Goal: Task Accomplishment & Management: Manage account settings

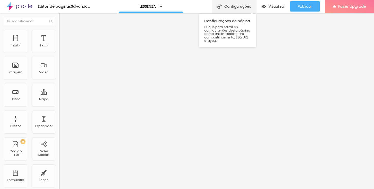
click at [238, 6] on div "Configurações" at bounding box center [234, 6] width 44 height 13
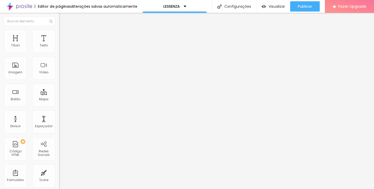
click at [59, 34] on li "Avançado" at bounding box center [88, 32] width 59 height 5
click at [59, 30] on li "Estilo" at bounding box center [88, 27] width 59 height 5
click at [59, 126] on input "46" at bounding box center [70, 128] width 22 height 5
click at [40, 47] on div "Texto" at bounding box center [44, 46] width 8 height 4
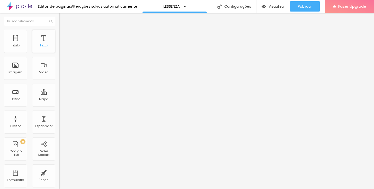
click at [41, 47] on div "Texto" at bounding box center [44, 46] width 8 height 4
type input "17"
type input "16"
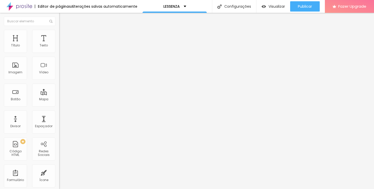
type input "15"
drag, startPoint x: 26, startPoint y: 51, endPoint x: 21, endPoint y: 51, distance: 4.6
type input "15"
click at [59, 95] on input "range" at bounding box center [75, 97] width 33 height 4
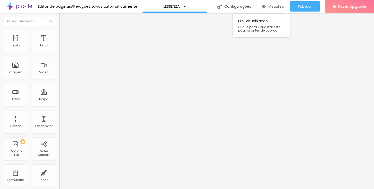
click at [270, 6] on span "Visualizar" at bounding box center [276, 6] width 16 height 4
click at [59, 44] on span "Trocar imagem" at bounding box center [73, 42] width 28 height 4
click at [87, 43] on img at bounding box center [88, 41] width 3 height 3
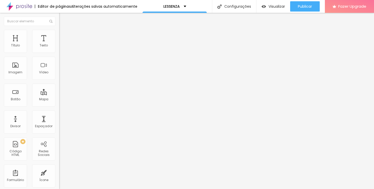
click at [59, 36] on ul "Conteúdo Estilo Avançado" at bounding box center [88, 32] width 59 height 15
click at [17, 47] on div "Título" at bounding box center [15, 46] width 9 height 4
click at [59, 44] on span "Adicionar imagem" at bounding box center [75, 42] width 33 height 4
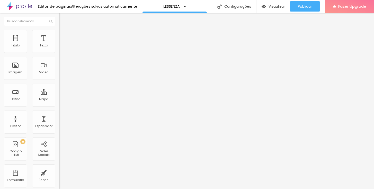
click at [64, 35] on span "Estilo" at bounding box center [68, 33] width 8 height 4
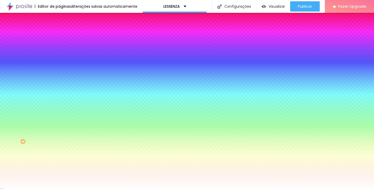
click at [59, 35] on img at bounding box center [61, 37] width 5 height 5
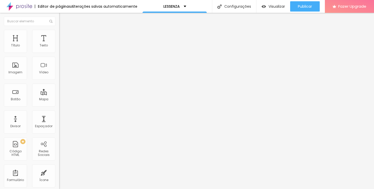
click at [59, 30] on li "Conteúdo" at bounding box center [88, 27] width 59 height 5
click at [59, 33] on img at bounding box center [61, 32] width 5 height 5
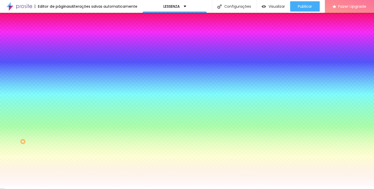
click at [64, 36] on span "Avançado" at bounding box center [72, 38] width 17 height 4
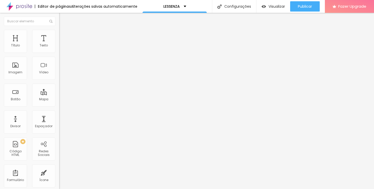
type input "5"
type input "10"
type input "15"
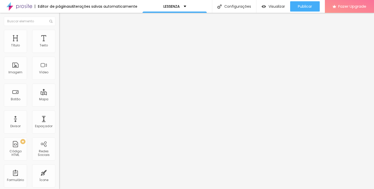
type input "15"
type input "20"
type input "25"
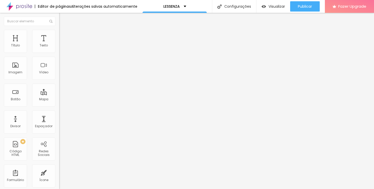
type input "30"
type input "35"
type input "40"
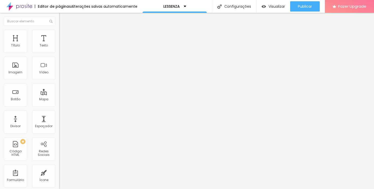
type input "40"
type input "45"
type input "50"
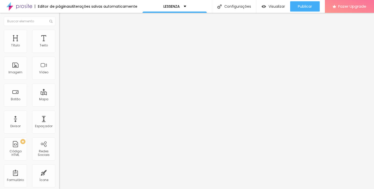
drag, startPoint x: 13, startPoint y: 51, endPoint x: 58, endPoint y: 53, distance: 45.0
type input "50"
click at [59, 53] on div "50 px Espaçamento Interno ID Html Classes Html Visível nos dispositivos Celular…" at bounding box center [88, 112] width 59 height 144
click at [59, 47] on span "Completo" at bounding box center [67, 44] width 16 height 4
click at [64, 36] on span "Avançado" at bounding box center [72, 38] width 17 height 4
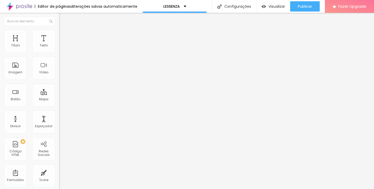
click at [63, 20] on div "Editar Seção" at bounding box center [78, 19] width 30 height 4
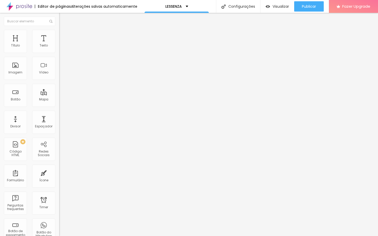
click at [59, 44] on span "Adicionar imagem" at bounding box center [75, 42] width 33 height 4
click at [59, 35] on li "Avançado" at bounding box center [88, 37] width 59 height 5
type input "45"
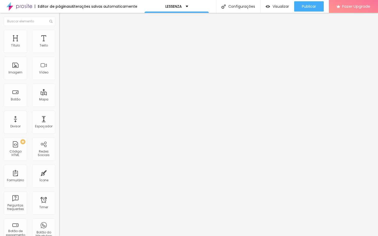
type input "45"
type input "40"
type input "35"
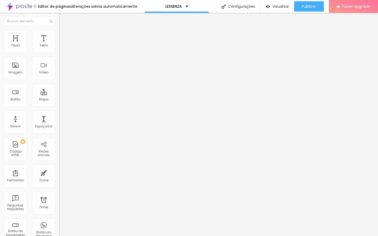
type input "30"
type input "25"
type input "20"
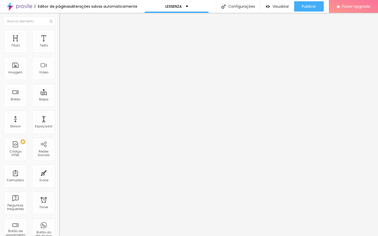
type input "20"
type input "15"
type input "10"
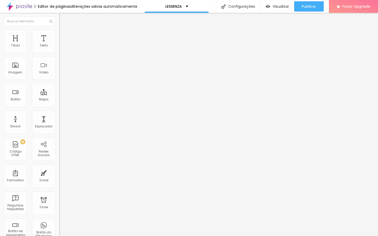
type input "5"
type input "0"
drag, startPoint x: 37, startPoint y: 52, endPoint x: 4, endPoint y: 54, distance: 33.2
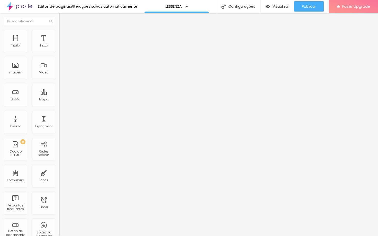
type input "0"
click at [59, 54] on div "0 px Espaçamento Interno" at bounding box center [88, 76] width 59 height 73
click at [278, 7] on span "Visualizar" at bounding box center [280, 6] width 16 height 4
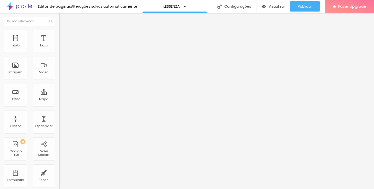
click at [59, 80] on span "Original" at bounding box center [65, 78] width 12 height 4
click at [59, 33] on li "Estilo" at bounding box center [88, 32] width 59 height 5
type input "95"
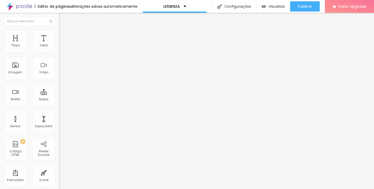
type input "90"
type input "85"
type input "80"
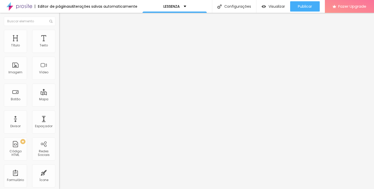
type input "80"
type input "85"
type input "90"
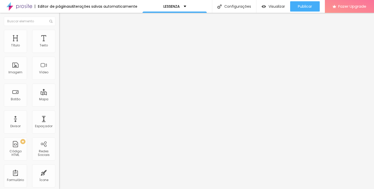
type input "95"
type input "100"
drag, startPoint x: 53, startPoint y: 56, endPoint x: 58, endPoint y: 55, distance: 4.7
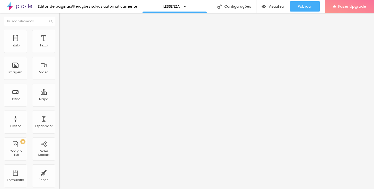
click at [59, 55] on div "Tamanho 100 px % 0 Borda arredondada Sombra DESATIVADO Voltar ao padrão" at bounding box center [88, 91] width 59 height 103
click at [61, 139] on icon "button" at bounding box center [62, 140] width 3 height 3
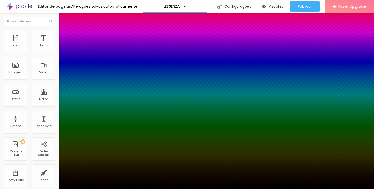
drag, startPoint x: 95, startPoint y: 125, endPoint x: 97, endPoint y: 145, distance: 19.7
click at [5, 135] on div at bounding box center [2, 134] width 5 height 1
drag, startPoint x: 96, startPoint y: 145, endPoint x: 97, endPoint y: 123, distance: 21.9
click at [5, 27] on div at bounding box center [2, 26] width 5 height 1
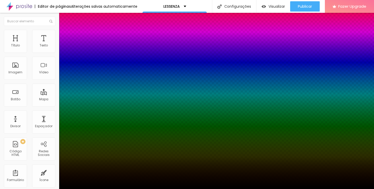
click at [52, 189] on div at bounding box center [187, 189] width 374 height 0
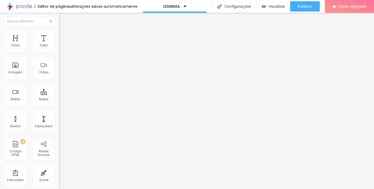
click at [64, 36] on span "Avançado" at bounding box center [72, 38] width 17 height 4
click at [59, 31] on img at bounding box center [61, 32] width 5 height 5
click at [62, 139] on icon "button" at bounding box center [63, 140] width 2 height 2
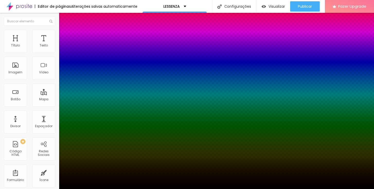
click at [52, 189] on div at bounding box center [187, 189] width 374 height 0
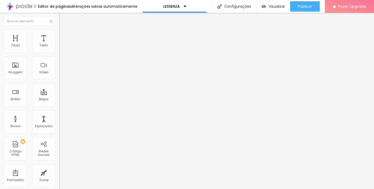
click at [59, 30] on li "Conteúdo" at bounding box center [88, 27] width 59 height 5
click at [59, 65] on img at bounding box center [61, 63] width 4 height 4
click at [59, 73] on img at bounding box center [61, 72] width 4 height 4
click at [59, 65] on img at bounding box center [61, 63] width 4 height 4
click at [59, 69] on img at bounding box center [61, 68] width 4 height 4
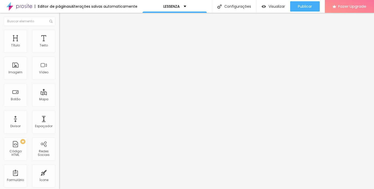
click at [59, 65] on img at bounding box center [61, 63] width 4 height 4
click at [59, 81] on span "Normal" at bounding box center [65, 79] width 12 height 4
click at [59, 92] on img at bounding box center [60, 93] width 2 height 2
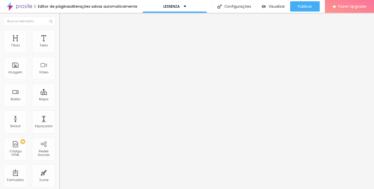
click at [64, 35] on span "Estilo" at bounding box center [68, 33] width 8 height 4
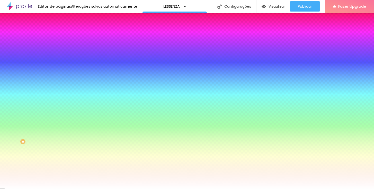
click at [59, 66] on button "button" at bounding box center [62, 65] width 7 height 5
click at [52, 189] on div at bounding box center [187, 189] width 374 height 0
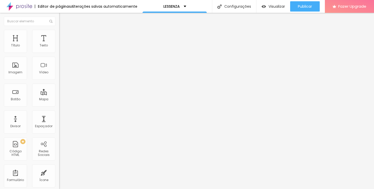
click at [64, 35] on span "Avançado" at bounding box center [72, 33] width 17 height 4
click at [63, 20] on div "Editar Texto" at bounding box center [77, 19] width 29 height 4
click at [63, 19] on div "Editar Botão" at bounding box center [78, 19] width 30 height 4
drag, startPoint x: 7, startPoint y: 76, endPoint x: 45, endPoint y: 76, distance: 37.8
click at [59, 163] on input "Conversar no WhatsApp" at bounding box center [90, 165] width 62 height 5
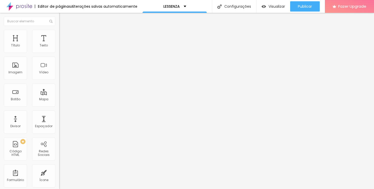
type input "Contratar Serviço"
drag, startPoint x: 21, startPoint y: 100, endPoint x: 33, endPoint y: 103, distance: 12.3
click at [59, 178] on textarea "Olá, cheguei até você pela página {page_title} e gostaria de mais informações" at bounding box center [88, 182] width 58 height 9
type textarea "Olá, cheguei até você pela página {page_title} e gostaria contratar o serviço d…"
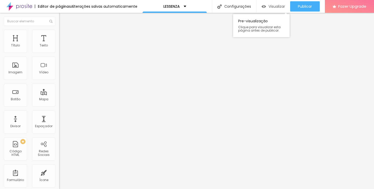
click at [271, 6] on span "Visualizar" at bounding box center [276, 6] width 16 height 4
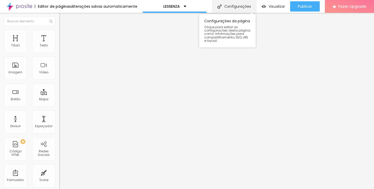
click at [243, 7] on div "Configurações" at bounding box center [234, 6] width 44 height 13
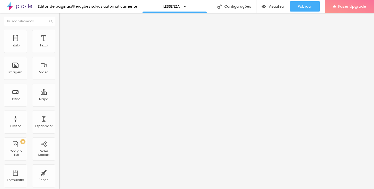
drag, startPoint x: 139, startPoint y: 141, endPoint x: 170, endPoint y: 142, distance: 31.1
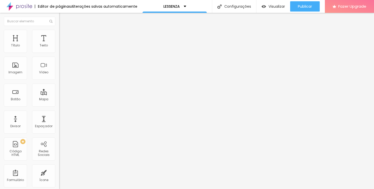
scroll to position [33, 0]
type input "Fotografia Imobiliária - Fotógrafo em Curitiba | Daniel Miranda Fotografias"
drag, startPoint x: 142, startPoint y: 137, endPoint x: 207, endPoint y: 135, distance: 64.8
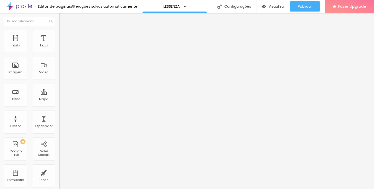
drag, startPoint x: 139, startPoint y: 111, endPoint x: 178, endPoint y: 112, distance: 38.6
drag, startPoint x: 143, startPoint y: 137, endPoint x: 207, endPoint y: 136, distance: 63.7
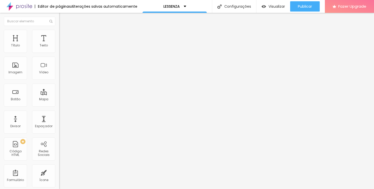
paste textarea "Fotografia Imobiliária"
drag, startPoint x: 217, startPoint y: 142, endPoint x: 136, endPoint y: 143, distance: 81.5
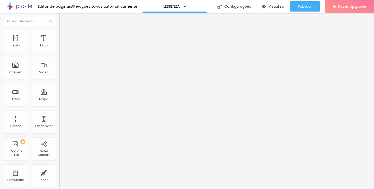
scroll to position [50, 0]
drag, startPoint x: 214, startPoint y: 148, endPoint x: 129, endPoint y: 148, distance: 85.3
type textarea ""Sua imagem, nosso foco" Trabalhamos com transparência e dedicação pela plena s…"
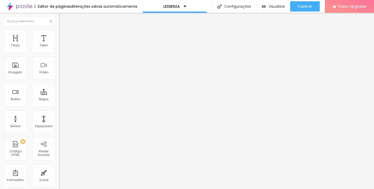
drag, startPoint x: 179, startPoint y: 113, endPoint x: 222, endPoint y: 113, distance: 42.4
drag, startPoint x: 222, startPoint y: 124, endPoint x: 232, endPoint y: 114, distance: 14.5
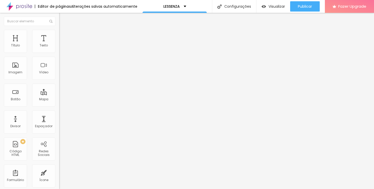
type input "Fotografia Imobiliária | Daniel Miranda Fotografias"
click at [275, 6] on span "Visualizar" at bounding box center [276, 6] width 16 height 4
click at [59, 178] on textarea "Olá, cheguei até você pela página {page_title} e gostaria contratar o serviço d…" at bounding box center [88, 182] width 58 height 9
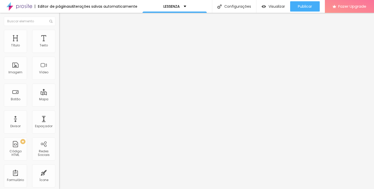
drag, startPoint x: 28, startPoint y: 92, endPoint x: 42, endPoint y: 92, distance: 13.6
click at [59, 178] on textarea "Olá, cheguei até você pela página {page_title} e gostaria contratar o serviço d…" at bounding box center [88, 182] width 58 height 9
click at [59, 178] on textarea "Olá, cheguei aqui pela página {page_title} e gostaria contratar o serviço de Fo…" at bounding box center [88, 182] width 58 height 9
type textarea "Olá, cheguei aqui pela página {page_title} e gostaria contratar o serviço de Fo…"
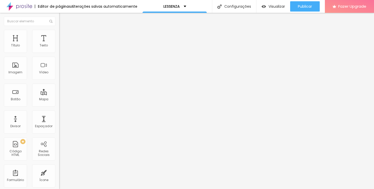
type input "25"
type input "24"
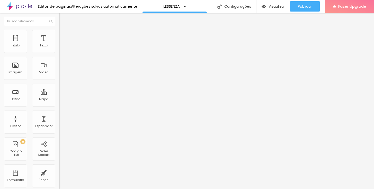
type input "24"
type input "23"
type input "22"
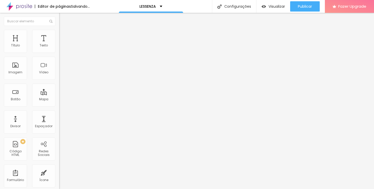
type input "21"
type input "20"
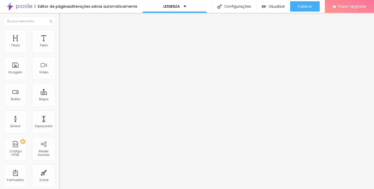
click at [59, 121] on input "range" at bounding box center [75, 123] width 33 height 4
type input "19"
type input "18"
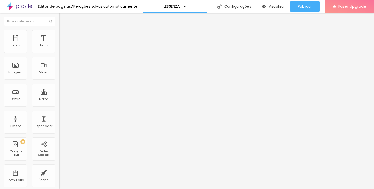
type input "17"
type input "16"
drag, startPoint x: 26, startPoint y: 51, endPoint x: 23, endPoint y: 50, distance: 2.9
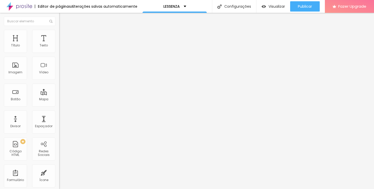
type input "16"
click at [59, 95] on input "range" at bounding box center [75, 97] width 33 height 4
type input "45"
type input "44"
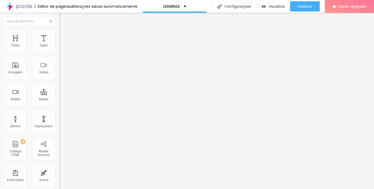
type input "44"
type input "43"
type input "42"
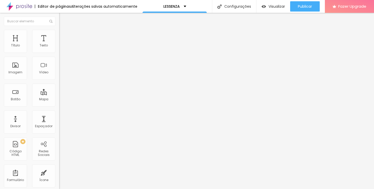
type input "41"
type input "40"
type input "39"
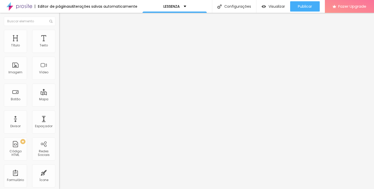
type input "39"
type input "38"
type input "37"
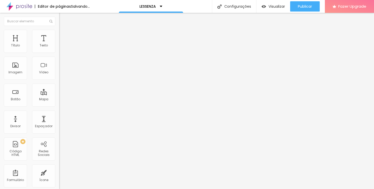
type input "36"
type input "35"
type input "34"
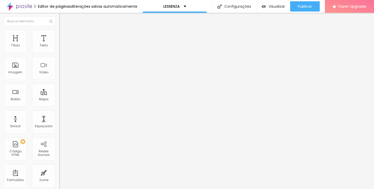
type input "34"
type input "35"
type input "36"
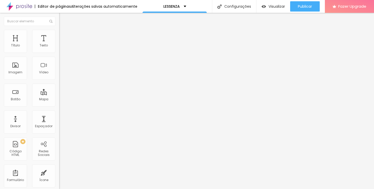
type input "37"
type input "36"
type input "35"
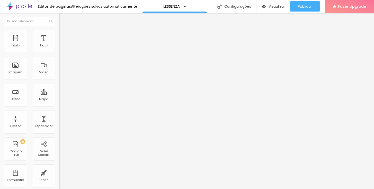
type input "35"
drag, startPoint x: 24, startPoint y: 108, endPoint x: 20, endPoint y: 107, distance: 4.2
type input "35"
click at [59, 121] on input "range" at bounding box center [75, 123] width 33 height 4
type input "17"
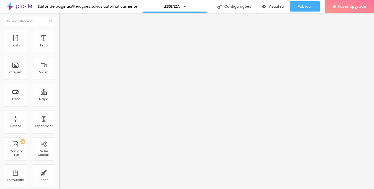
type input "17"
type input "16"
type input "15"
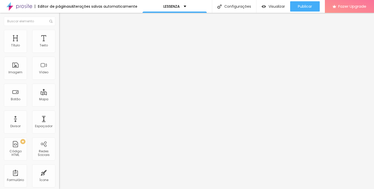
drag, startPoint x: 25, startPoint y: 51, endPoint x: 22, endPoint y: 51, distance: 3.9
type input "15"
click at [59, 95] on input "range" at bounding box center [75, 97] width 33 height 4
type input "27"
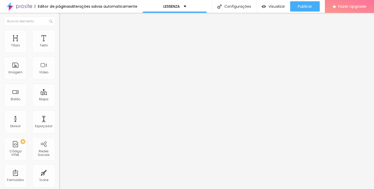
type input "26"
type input "25"
type input "24"
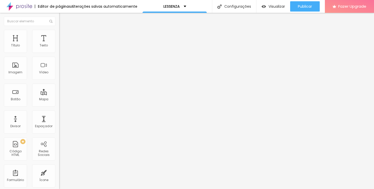
type input "24"
type input "23"
type input "22"
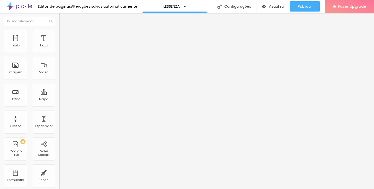
type input "21"
type input "20"
drag, startPoint x: 17, startPoint y: 109, endPoint x: 14, endPoint y: 107, distance: 3.2
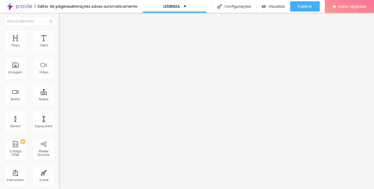
type input "20"
click at [59, 121] on input "range" at bounding box center [75, 123] width 33 height 4
type input "19"
type input "18"
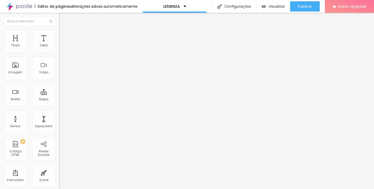
type input "18"
type input "17"
type input "16"
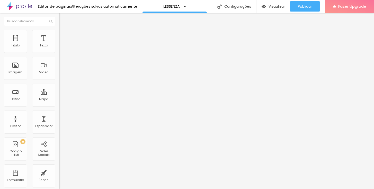
type input "15"
drag, startPoint x: 28, startPoint y: 51, endPoint x: 21, endPoint y: 51, distance: 7.2
type input "15"
click at [59, 95] on input "range" at bounding box center [75, 97] width 33 height 4
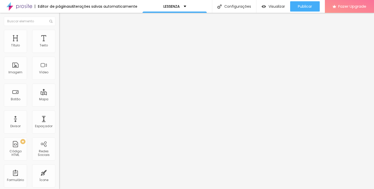
type input "10"
drag, startPoint x: 12, startPoint y: 51, endPoint x: 7, endPoint y: 52, distance: 4.9
type input "10"
click at [59, 52] on div "10 px Tamanho" at bounding box center [88, 71] width 59 height 73
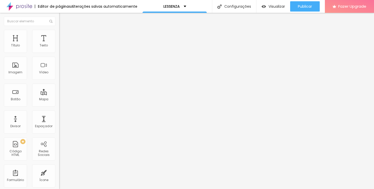
type input "17"
type input "12"
type input "10"
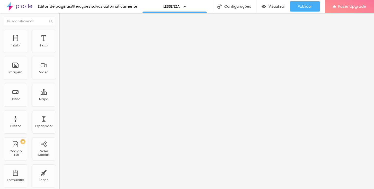
type input "10"
drag, startPoint x: 12, startPoint y: 52, endPoint x: 3, endPoint y: 53, distance: 9.1
type input "10"
click at [59, 53] on div "10 px Tamanho" at bounding box center [88, 71] width 59 height 73
type input "10"
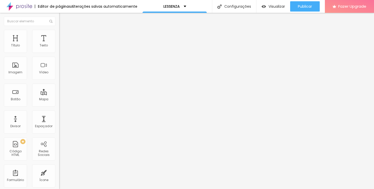
type input "10"
drag, startPoint x: 13, startPoint y: 51, endPoint x: 0, endPoint y: 54, distance: 12.9
type input "10"
click at [59, 54] on div "10 px Tamanho" at bounding box center [88, 71] width 59 height 73
click at [64, 35] on span "Avançado" at bounding box center [72, 33] width 17 height 4
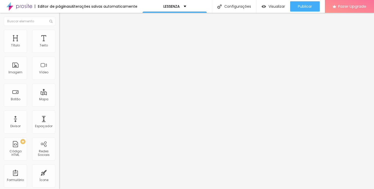
type input "8"
type input "7"
type input "6"
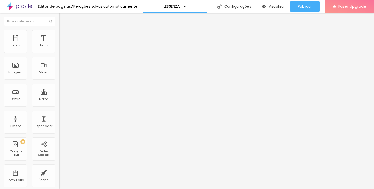
type input "6"
type input "3"
type input "1"
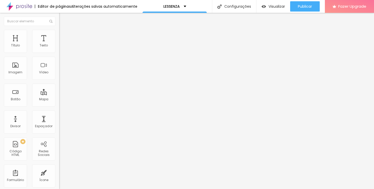
type input "0"
drag, startPoint x: 14, startPoint y: 51, endPoint x: 10, endPoint y: 50, distance: 4.2
type input "0"
click at [59, 95] on input "range" at bounding box center [75, 97] width 33 height 4
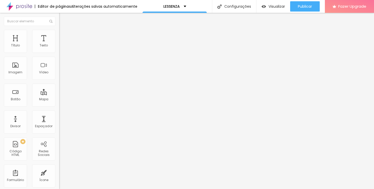
type input "6"
type input "0"
type input "1"
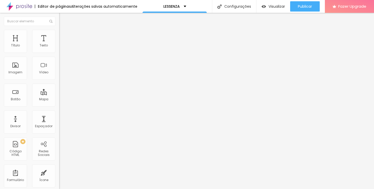
type input "1"
type input "2"
type input "3"
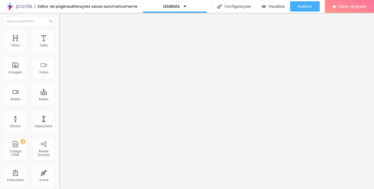
type input "4"
click at [59, 167] on input "range" at bounding box center [75, 169] width 33 height 4
click at [64, 30] on span "Estilo" at bounding box center [68, 28] width 8 height 4
click at [59, 33] on li "Avançado" at bounding box center [88, 32] width 59 height 5
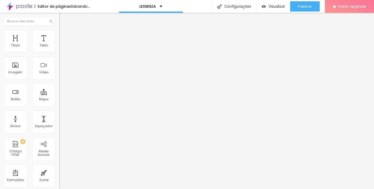
click at [59, 95] on input "range" at bounding box center [75, 97] width 33 height 4
click at [59, 167] on input "range" at bounding box center [75, 169] width 33 height 4
click at [64, 35] on span "Avançado" at bounding box center [72, 33] width 17 height 4
click at [59, 167] on input "range" at bounding box center [75, 169] width 33 height 4
click at [59, 95] on input "range" at bounding box center [75, 97] width 33 height 4
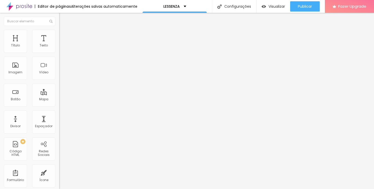
click at [59, 33] on li "Avançado" at bounding box center [88, 32] width 59 height 5
click at [59, 95] on input "range" at bounding box center [75, 97] width 33 height 4
click at [59, 167] on input "range" at bounding box center [75, 169] width 33 height 4
click at [59, 32] on img at bounding box center [61, 32] width 5 height 5
click at [59, 95] on input "range" at bounding box center [75, 97] width 33 height 4
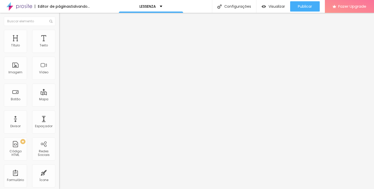
click at [59, 167] on input "range" at bounding box center [75, 169] width 33 height 4
click at [64, 34] on span "Avançado" at bounding box center [72, 33] width 17 height 4
click at [59, 95] on input "range" at bounding box center [75, 97] width 33 height 4
drag, startPoint x: 16, startPoint y: 62, endPoint x: 13, endPoint y: 61, distance: 2.8
click at [59, 167] on input "range" at bounding box center [75, 169] width 33 height 4
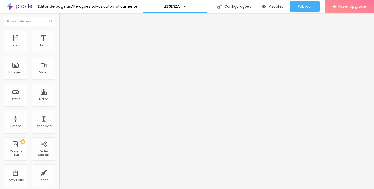
click at [268, 6] on span "Visualizar" at bounding box center [276, 6] width 16 height 4
click at [59, 114] on img at bounding box center [60, 113] width 3 height 3
click at [64, 34] on span "Estilo" at bounding box center [68, 33] width 8 height 4
drag, startPoint x: 53, startPoint y: 56, endPoint x: 61, endPoint y: 59, distance: 8.4
click at [61, 59] on div "Título Texto Imagem Vídeo Botão Mapa Divisor Espaçador PREMIUM Código HTML Rede…" at bounding box center [187, 101] width 374 height 177
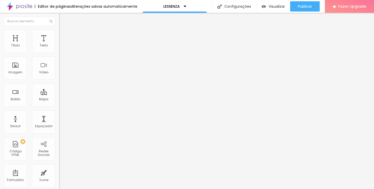
drag, startPoint x: 13, startPoint y: 68, endPoint x: 0, endPoint y: 69, distance: 12.7
click at [59, 69] on div "Tamanho 100 px % 0 Borda arredondada Sombra DESATIVADO Voltar ao padrão" at bounding box center [88, 91] width 59 height 103
click at [64, 36] on span "Avançado" at bounding box center [72, 38] width 17 height 4
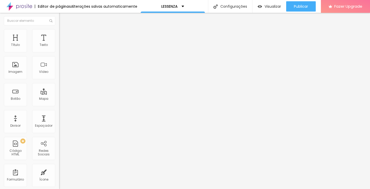
drag, startPoint x: 42, startPoint y: 164, endPoint x: 36, endPoint y: 159, distance: 8.2
click at [118, 189] on div "CSS Customizado" at bounding box center [187, 190] width 374 height 3
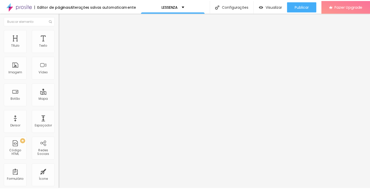
scroll to position [9, 0]
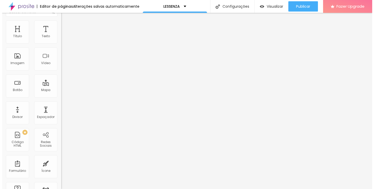
scroll to position [9, 1]
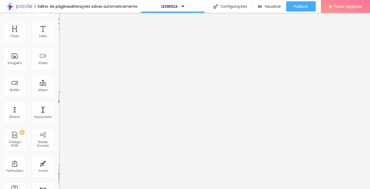
drag, startPoint x: 42, startPoint y: 163, endPoint x: 57, endPoint y: 164, distance: 14.7
click at [58, 20] on img at bounding box center [60, 17] width 5 height 5
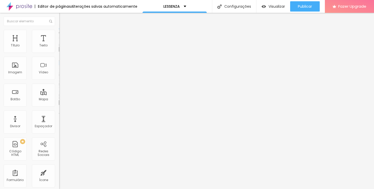
scroll to position [0, 0]
click at [59, 31] on img at bounding box center [61, 32] width 5 height 5
click at [59, 34] on li "Estilo" at bounding box center [88, 32] width 59 height 5
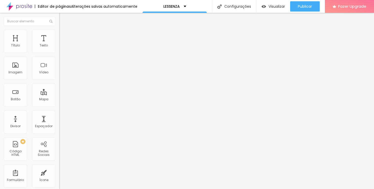
click at [64, 37] on span "Avançado" at bounding box center [72, 38] width 17 height 4
click at [59, 30] on li "Conteúdo" at bounding box center [88, 27] width 59 height 5
click at [59, 69] on img at bounding box center [61, 68] width 4 height 4
click at [59, 31] on img at bounding box center [61, 32] width 5 height 5
click at [59, 35] on li "Avançado" at bounding box center [88, 37] width 59 height 5
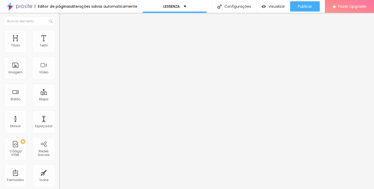
click at [59, 51] on img at bounding box center [61, 49] width 4 height 4
click at [59, 80] on span "Original" at bounding box center [65, 78] width 12 height 4
click at [59, 90] on span "Quadrado" at bounding box center [67, 87] width 17 height 4
click at [59, 86] on div "Padrão 4:3" at bounding box center [88, 84] width 59 height 3
click at [59, 84] on span "Cinema" at bounding box center [65, 81] width 13 height 4
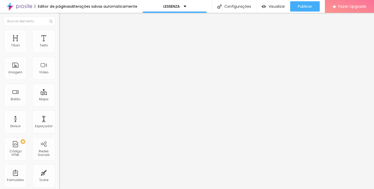
click at [59, 95] on span "Original" at bounding box center [65, 92] width 12 height 4
click at [59, 30] on img at bounding box center [61, 32] width 5 height 5
click at [64, 36] on span "Avançado" at bounding box center [72, 38] width 17 height 4
click at [59, 44] on span "Trocar imagem" at bounding box center [73, 42] width 28 height 4
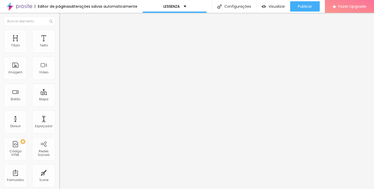
click at [95, 7] on div "Alterações salvas automaticamente" at bounding box center [104, 7] width 66 height 4
click at [59, 178] on textarea "Olá, cheguei aqui pela página {page_title} e gostaria contratar o serviço de Fo…" at bounding box center [88, 182] width 58 height 9
